Goal: Check status: Check status

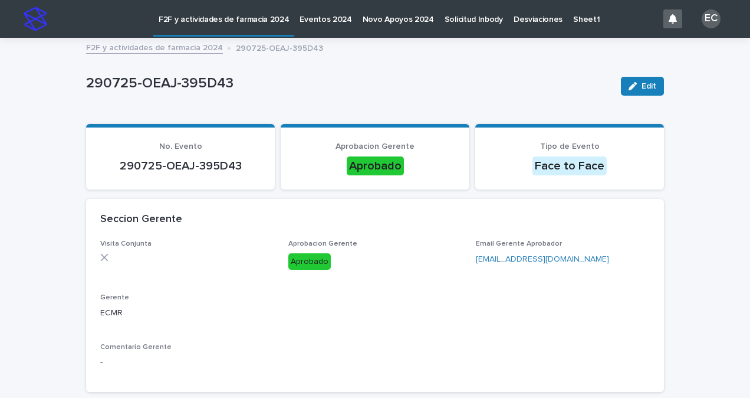
click at [211, 14] on p "F2F y actividades de farmacia 2024" at bounding box center [224, 12] width 130 height 25
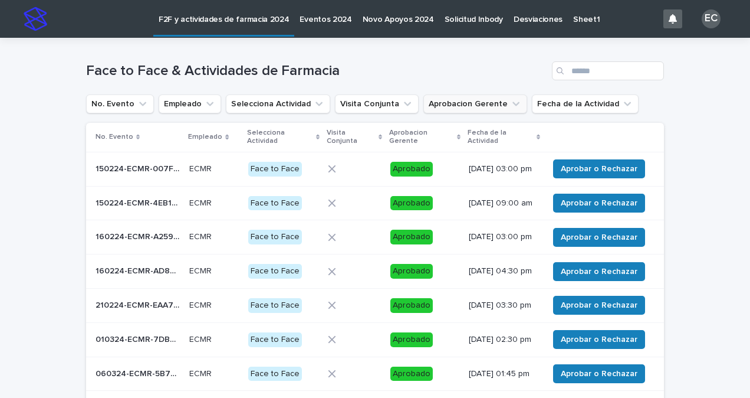
click at [510, 103] on icon "Aprobacion Gerente" at bounding box center [516, 104] width 12 height 12
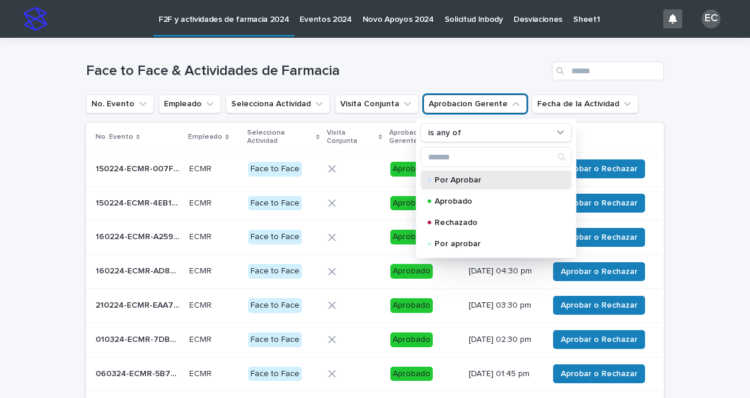
click at [446, 183] on p "Por Aprobar" at bounding box center [494, 180] width 118 height 8
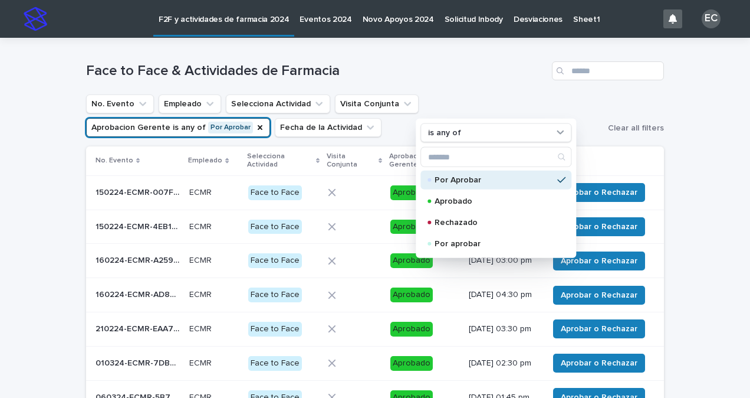
click at [693, 149] on div "Loading... Saving… Loading... Saving… Face to Face & Actividades de Farmacia No…" at bounding box center [375, 327] width 750 height 579
